Goal: Book appointment/travel/reservation

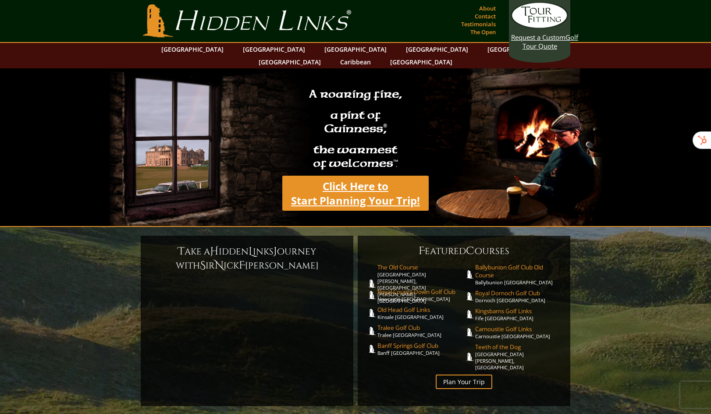
click at [359, 184] on link "Click Here to Start Planning Your Trip!" at bounding box center [355, 193] width 146 height 35
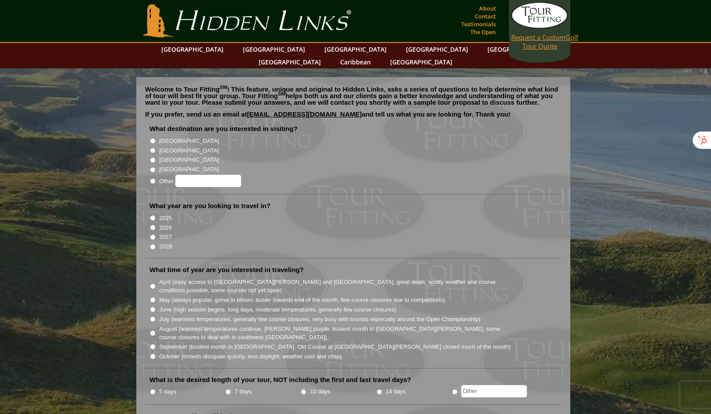
click at [540, 38] on span "Request a Custom" at bounding box center [538, 37] width 54 height 9
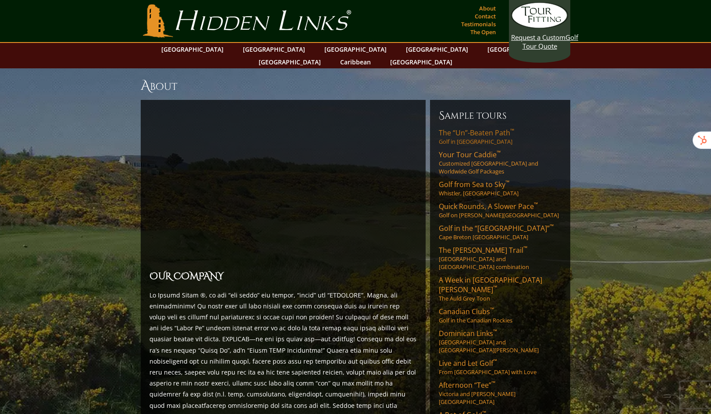
click at [483, 128] on span "The “Un”-Beaten Path ™" at bounding box center [476, 133] width 75 height 10
